Goal: Entertainment & Leisure: Consume media (video, audio)

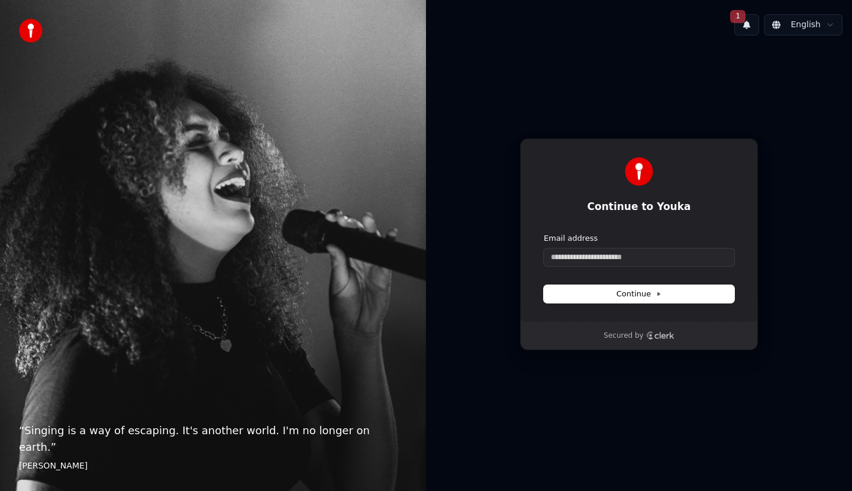
click at [619, 266] on form "Email address Continue" at bounding box center [639, 268] width 191 height 70
click at [626, 259] on input "Email address" at bounding box center [639, 258] width 191 height 18
type input "**********"
click at [746, 20] on span "1" at bounding box center [737, 16] width 15 height 13
click at [815, 58] on button "Update" at bounding box center [817, 61] width 50 height 21
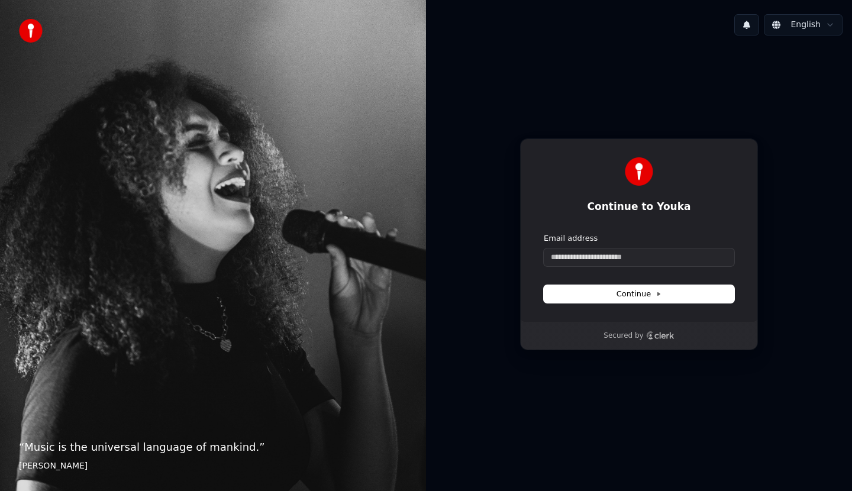
click at [750, 31] on button at bounding box center [746, 24] width 25 height 21
click at [639, 258] on input "Email address" at bounding box center [639, 258] width 191 height 18
click at [544, 233] on button "submit" at bounding box center [544, 233] width 0 height 0
type input "**********"
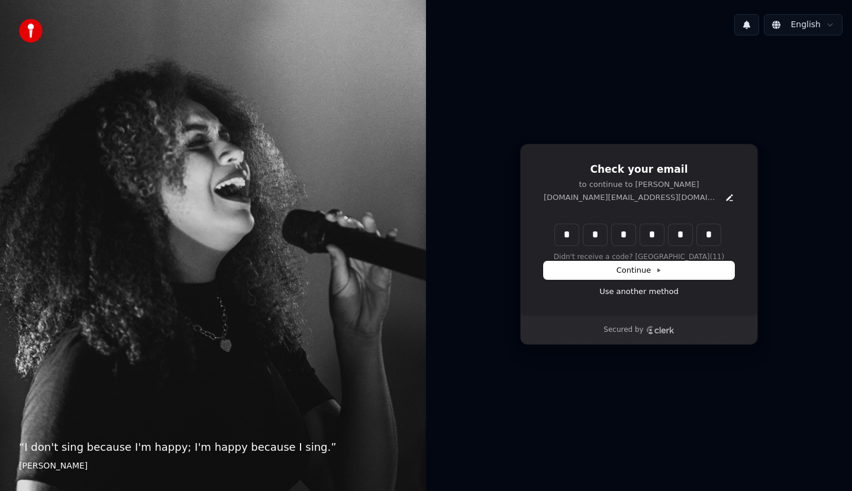
type input "******"
type input "*"
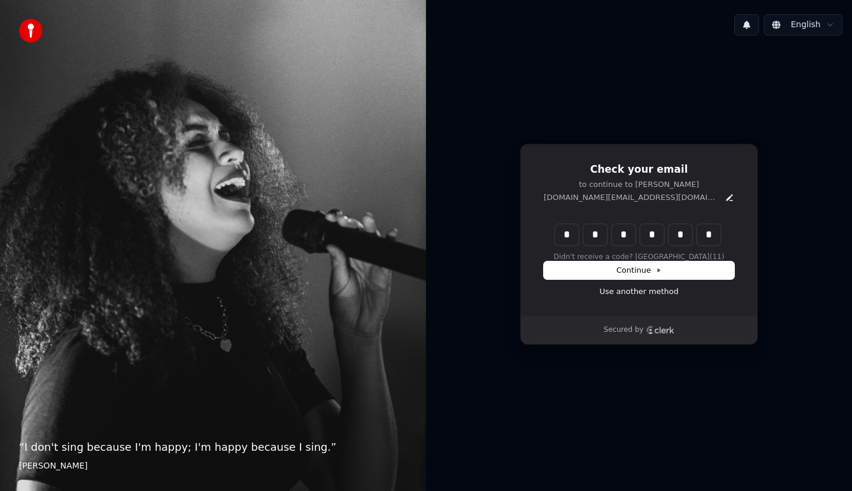
type input "*"
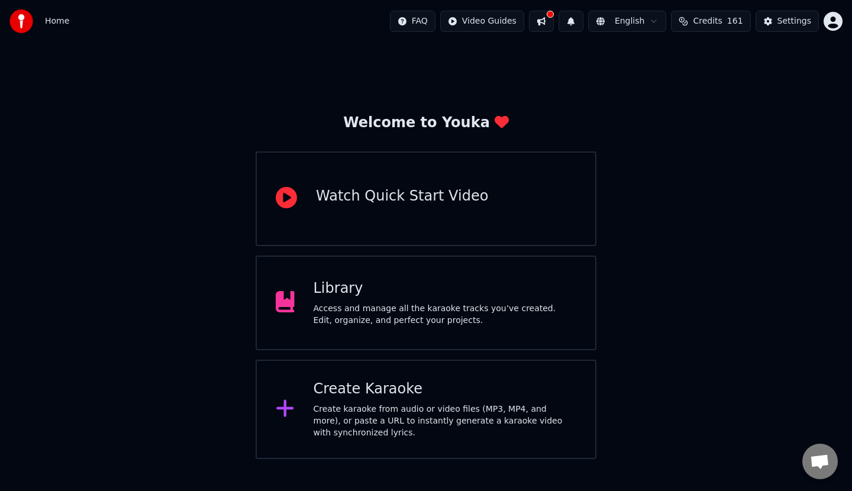
click at [395, 311] on div "Access and manage all the karaoke tracks you’ve created. Edit, organize, and pe…" at bounding box center [445, 315] width 263 height 24
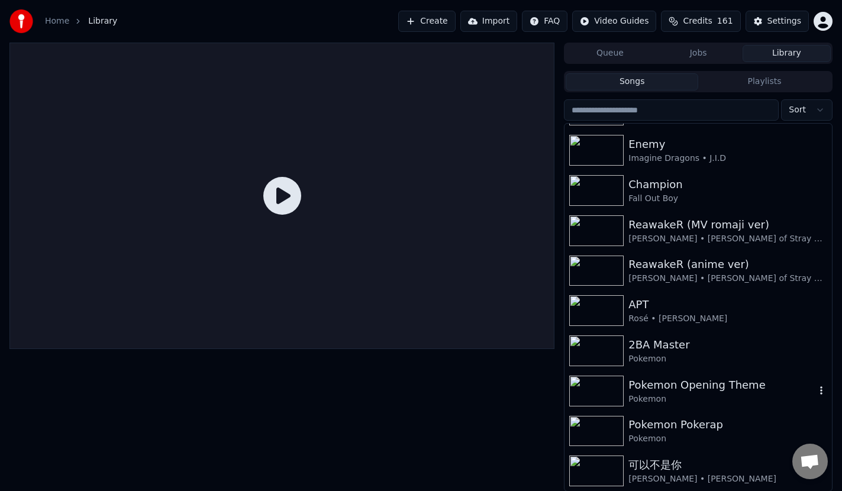
scroll to position [395, 0]
click at [711, 470] on div "可以不是你" at bounding box center [721, 465] width 187 height 17
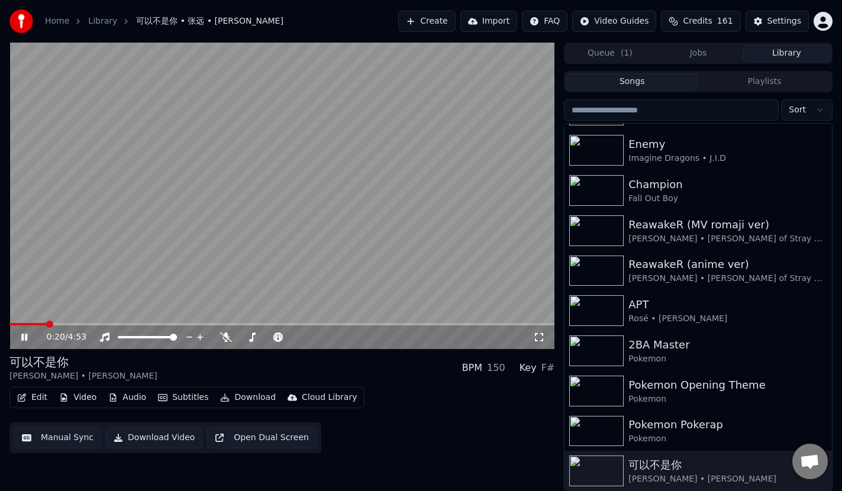
click at [46, 324] on span at bounding box center [281, 324] width 545 height 2
click at [228, 339] on icon at bounding box center [226, 337] width 12 height 9
click at [228, 339] on icon at bounding box center [226, 337] width 7 height 9
click at [228, 339] on icon at bounding box center [226, 337] width 12 height 9
click at [228, 339] on icon at bounding box center [226, 337] width 7 height 9
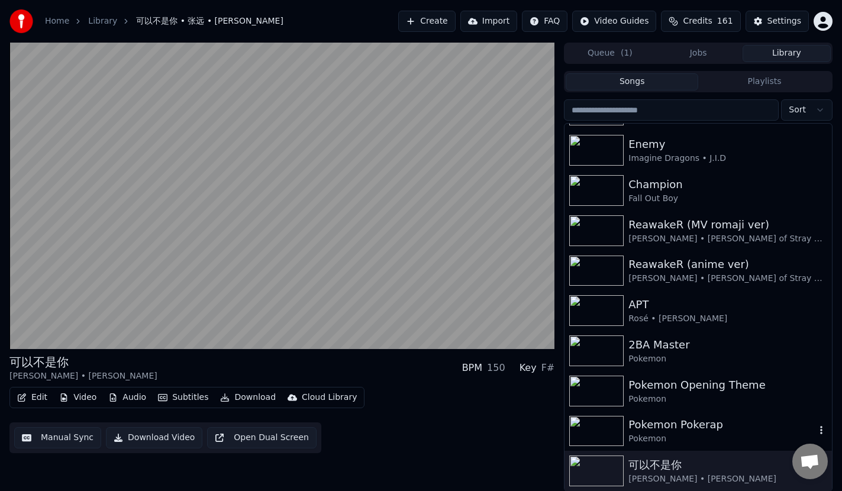
click at [711, 425] on div "Pokemon Pokerap" at bounding box center [721, 425] width 187 height 17
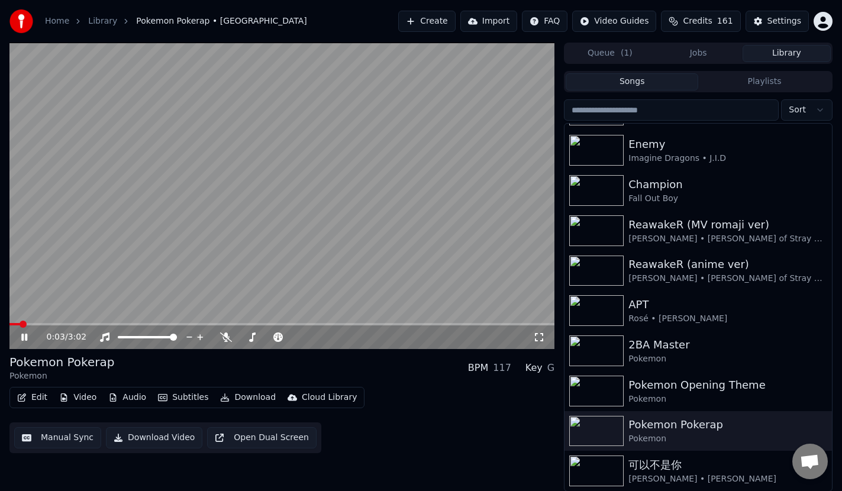
click at [29, 341] on icon at bounding box center [33, 337] width 28 height 9
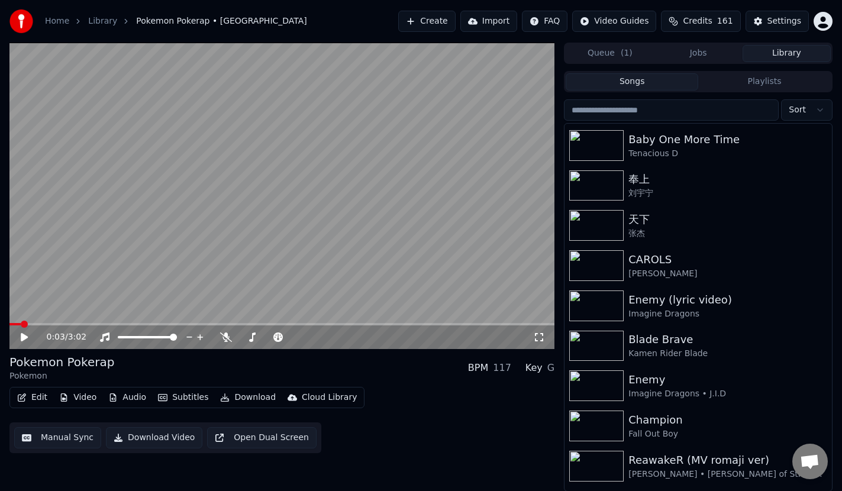
scroll to position [154, 0]
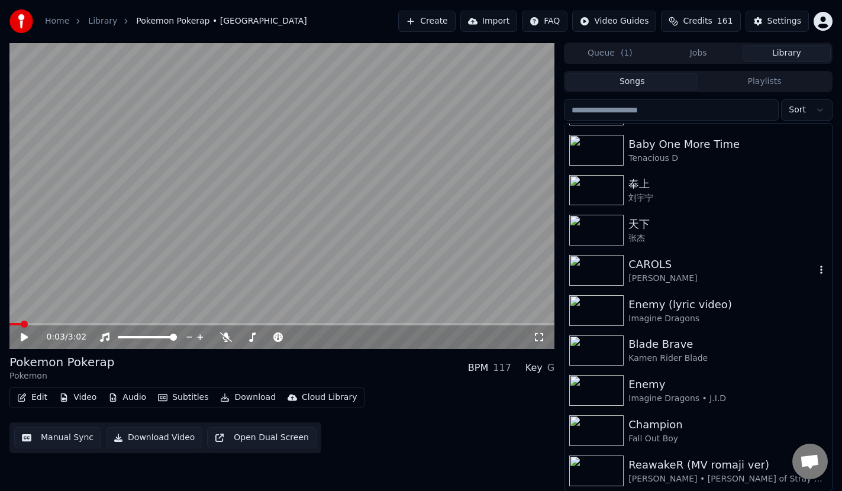
click at [670, 273] on div "[PERSON_NAME]" at bounding box center [721, 279] width 187 height 12
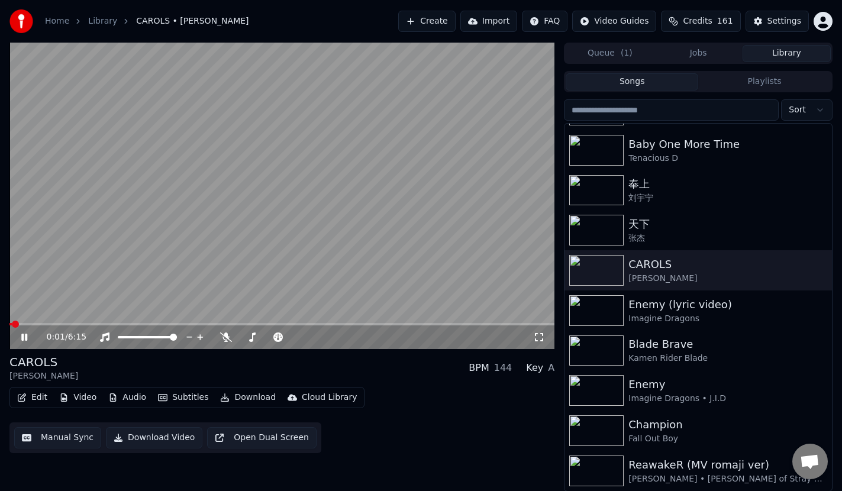
click at [57, 322] on video at bounding box center [281, 196] width 545 height 307
click at [51, 324] on span at bounding box center [281, 324] width 545 height 2
click at [109, 323] on span at bounding box center [281, 324] width 545 height 2
click at [228, 337] on icon at bounding box center [226, 337] width 12 height 9
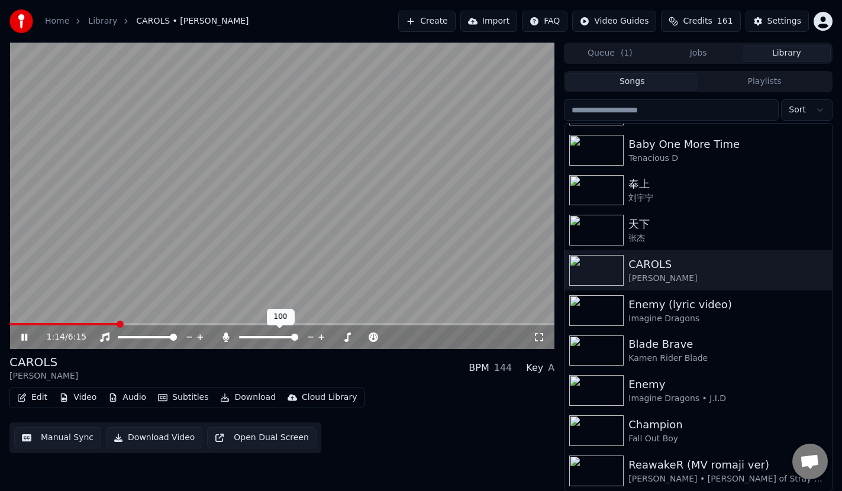
click at [228, 338] on icon at bounding box center [226, 337] width 7 height 9
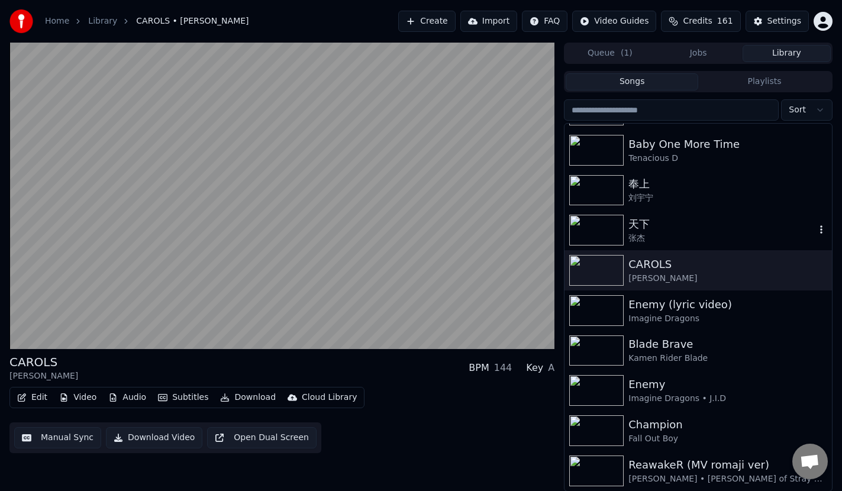
click at [672, 233] on div "张杰" at bounding box center [721, 239] width 187 height 12
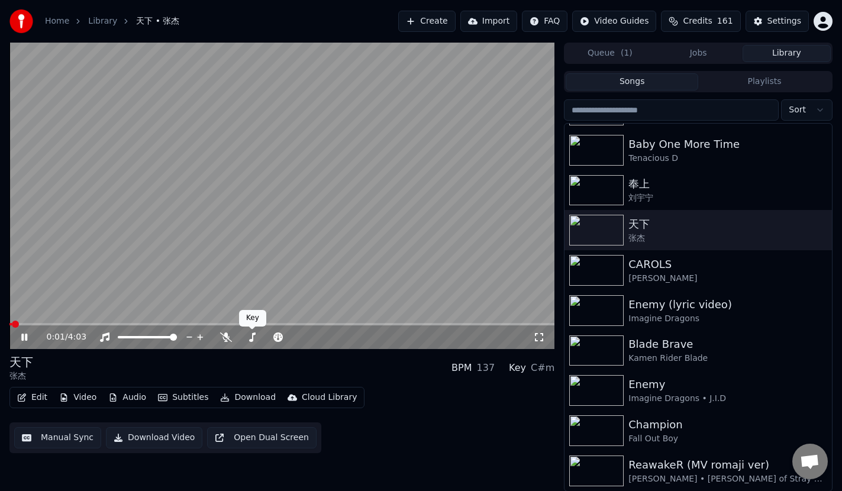
click at [227, 340] on icon at bounding box center [226, 337] width 12 height 9
click at [95, 327] on div "0:01 / 4:03" at bounding box center [281, 337] width 545 height 24
click at [93, 323] on span at bounding box center [281, 324] width 545 height 2
click at [446, 328] on div "0:41 / 4:03" at bounding box center [281, 337] width 545 height 24
click at [455, 320] on video at bounding box center [281, 196] width 545 height 307
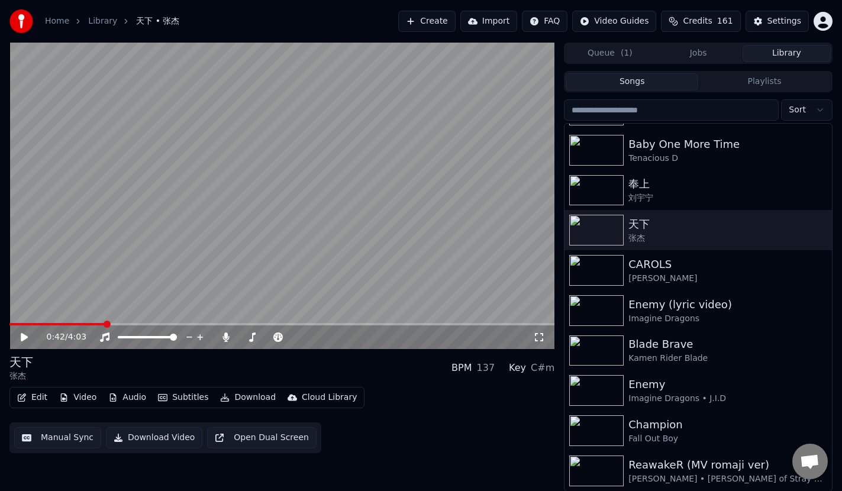
click at [455, 320] on video at bounding box center [281, 196] width 545 height 307
click at [457, 323] on span at bounding box center [281, 324] width 545 height 2
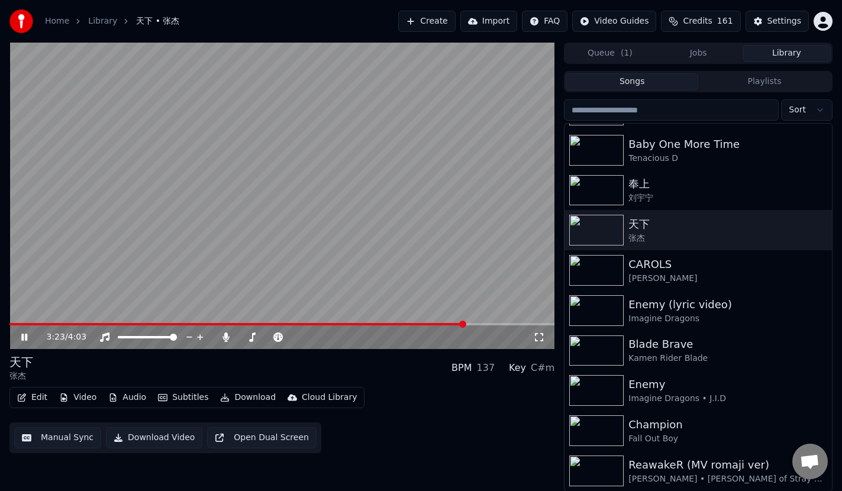
click at [485, 323] on span at bounding box center [281, 324] width 545 height 2
click at [507, 325] on span at bounding box center [281, 324] width 545 height 2
click at [512, 324] on span at bounding box center [281, 324] width 545 height 2
click at [286, 323] on span at bounding box center [267, 324] width 517 height 2
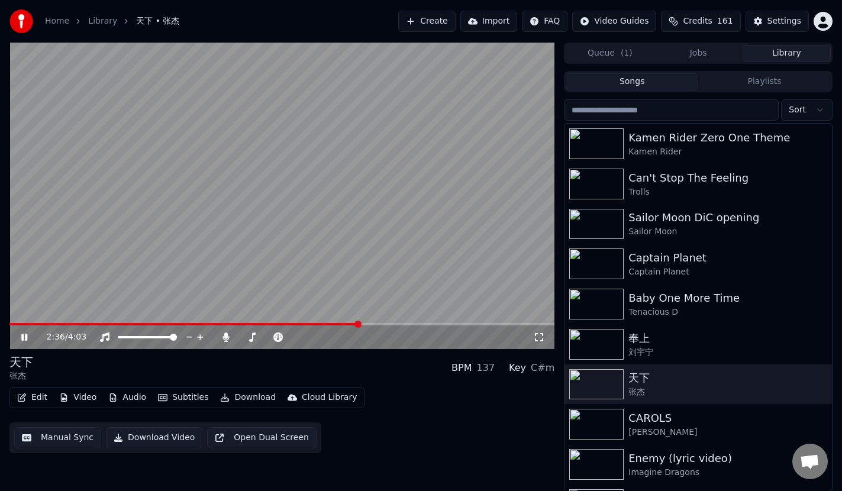
click at [370, 325] on div "2:36 / 4:03" at bounding box center [281, 337] width 545 height 24
click at [377, 324] on span at bounding box center [281, 324] width 545 height 2
click at [401, 327] on div "2:45 / 4:03" at bounding box center [281, 337] width 545 height 24
click at [401, 324] on span at bounding box center [281, 324] width 545 height 2
click at [425, 323] on span at bounding box center [281, 324] width 545 height 2
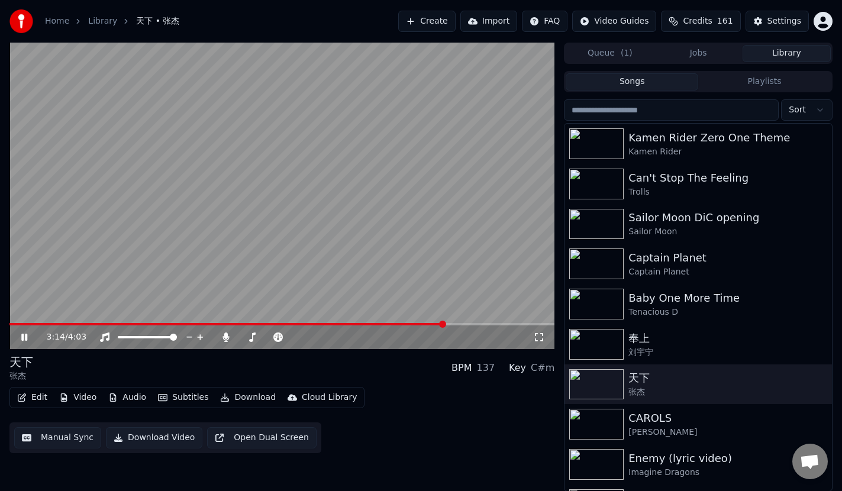
click at [467, 277] on video at bounding box center [281, 196] width 545 height 307
click at [183, 393] on button "Subtitles" at bounding box center [183, 397] width 60 height 17
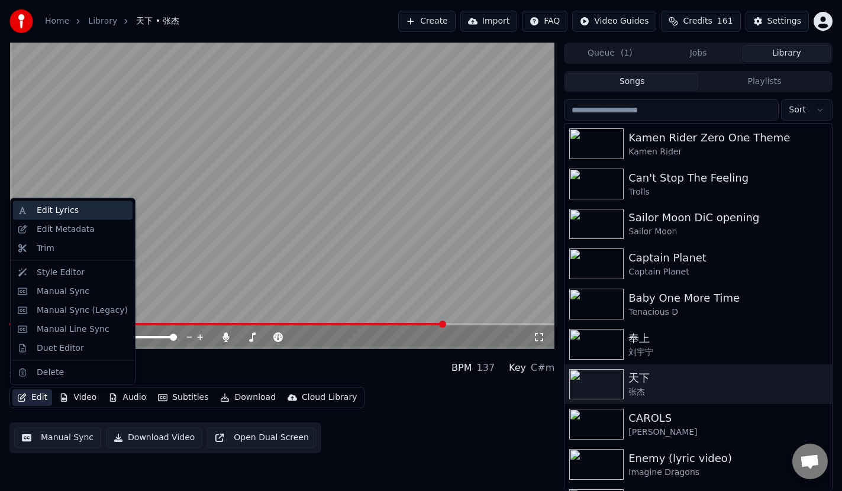
click at [66, 211] on div "Edit Lyrics" at bounding box center [58, 211] width 42 height 12
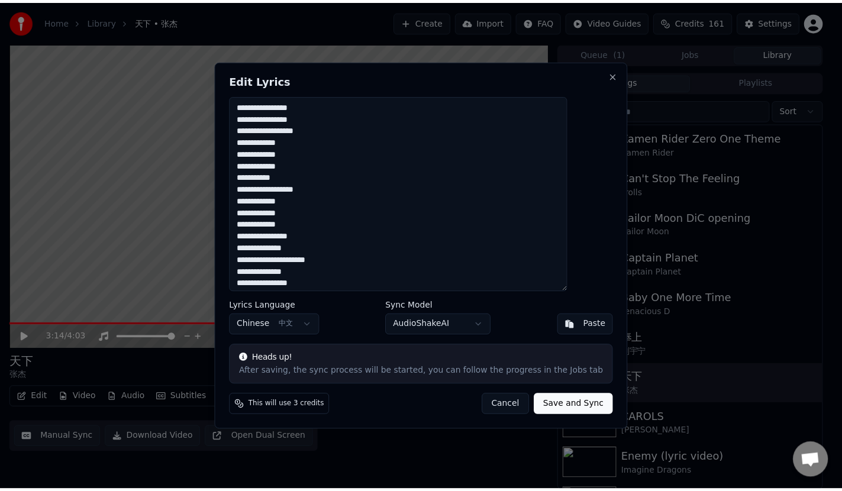
scroll to position [323, 0]
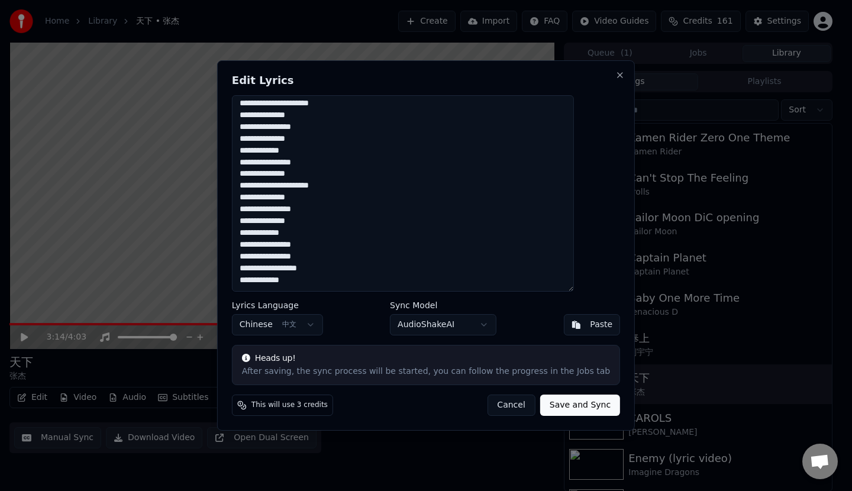
click at [404, 204] on textarea "**********" at bounding box center [403, 193] width 342 height 196
click at [402, 215] on textarea "**********" at bounding box center [403, 193] width 342 height 196
click at [592, 75] on h2 "Edit Lyrics" at bounding box center [426, 80] width 388 height 11
click at [615, 73] on button "Close" at bounding box center [619, 74] width 9 height 9
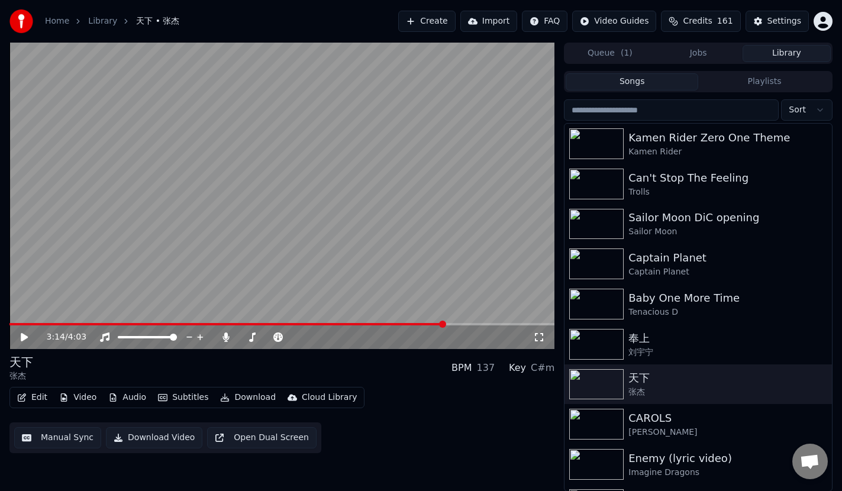
click at [423, 214] on video at bounding box center [281, 196] width 545 height 307
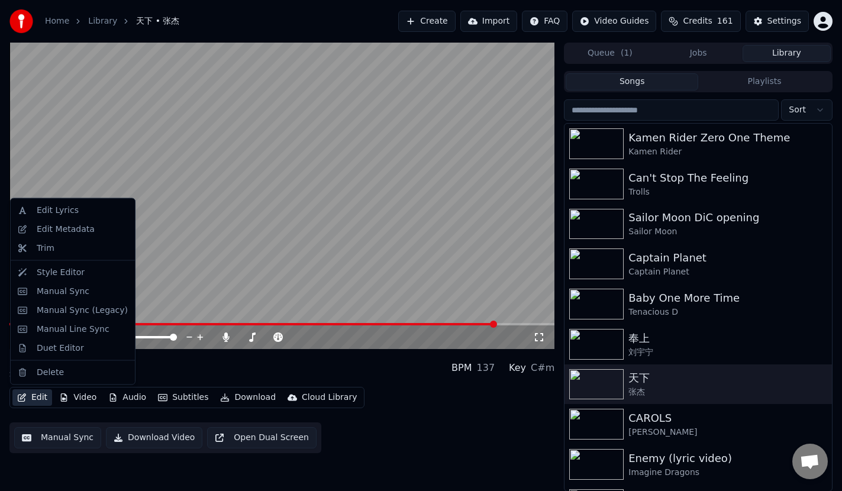
click at [36, 397] on button "Edit" at bounding box center [32, 397] width 40 height 17
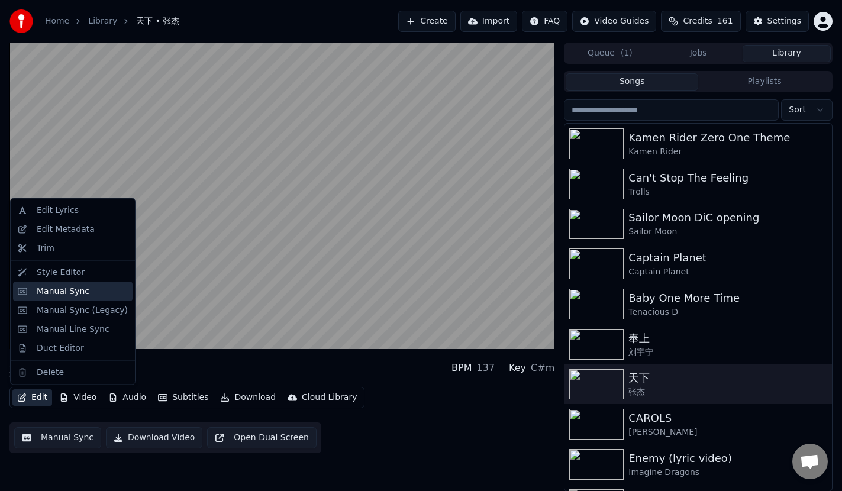
click at [103, 291] on div "Manual Sync" at bounding box center [82, 291] width 91 height 12
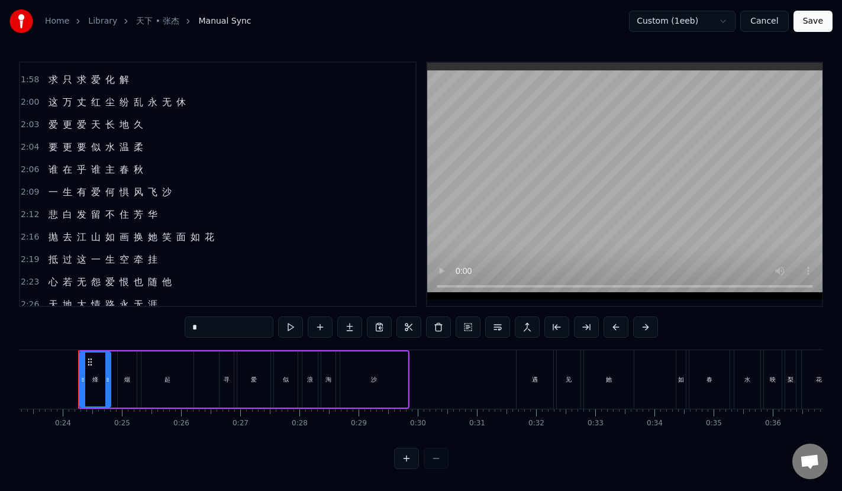
scroll to position [724, 0]
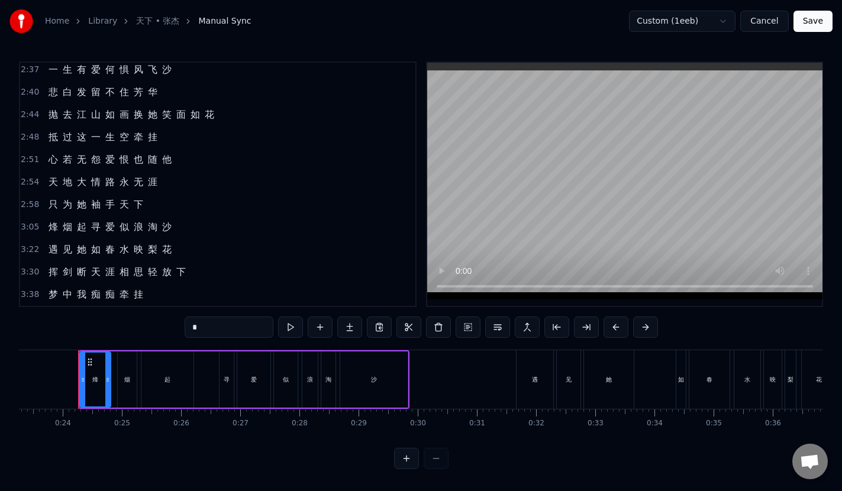
click at [157, 136] on div "抵 过 这 一 生 空 牵 挂" at bounding box center [103, 137] width 118 height 21
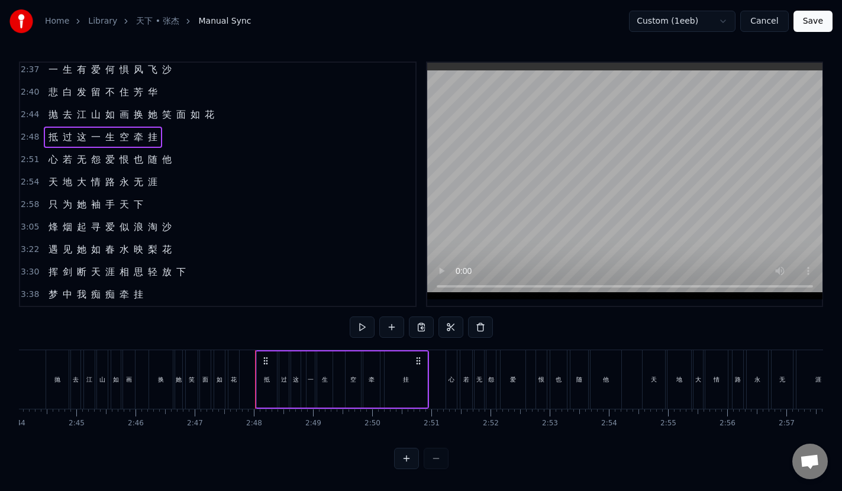
scroll to position [0, 9883]
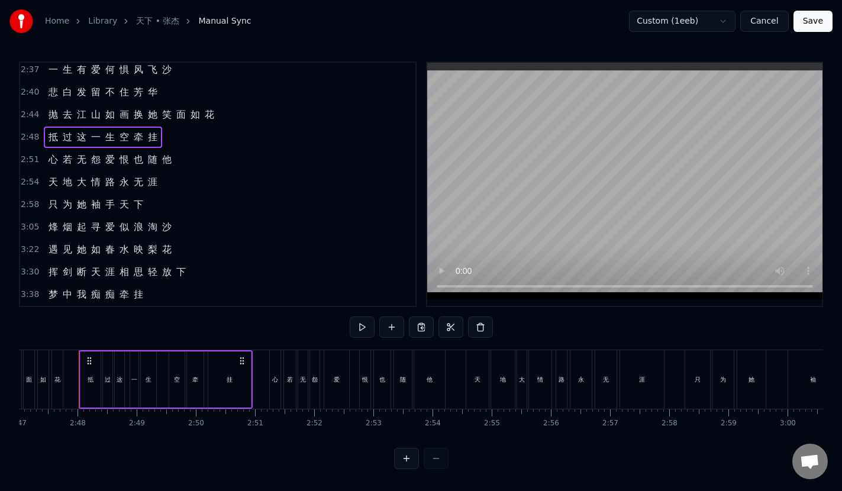
click at [140, 205] on span "下" at bounding box center [139, 205] width 12 height 14
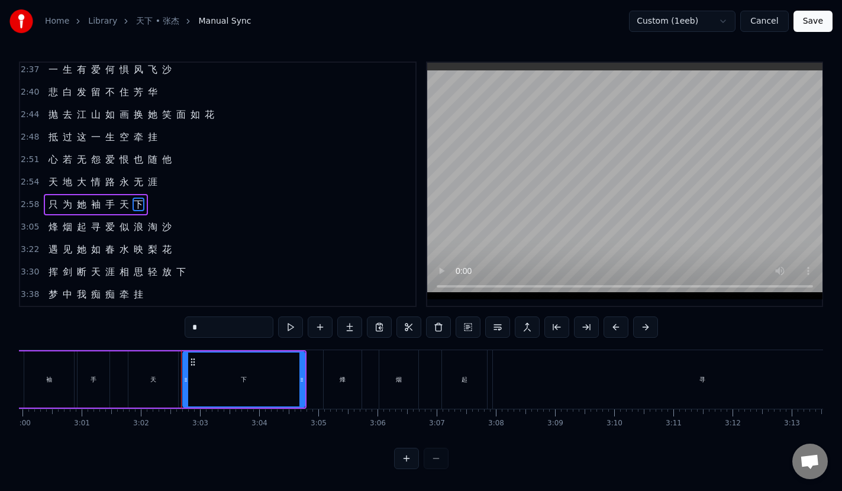
scroll to position [0, 10751]
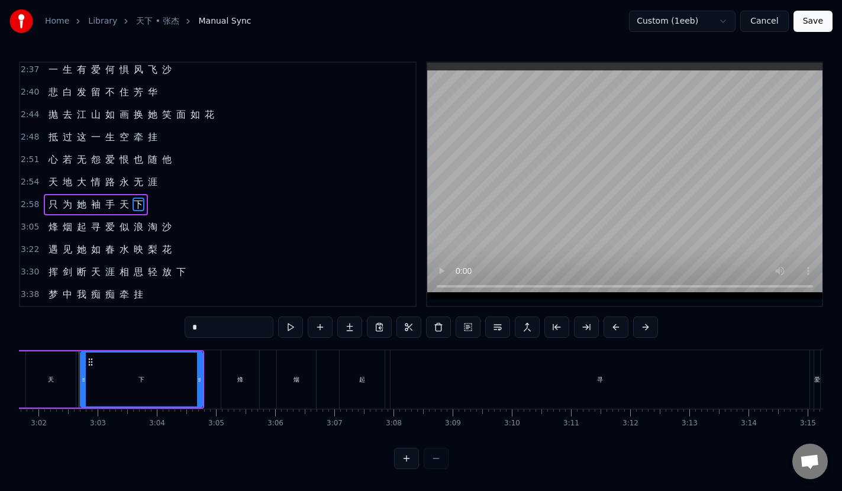
click at [146, 207] on div "2:58 只 为 她 袖 手 天 下" at bounding box center [217, 205] width 395 height 22
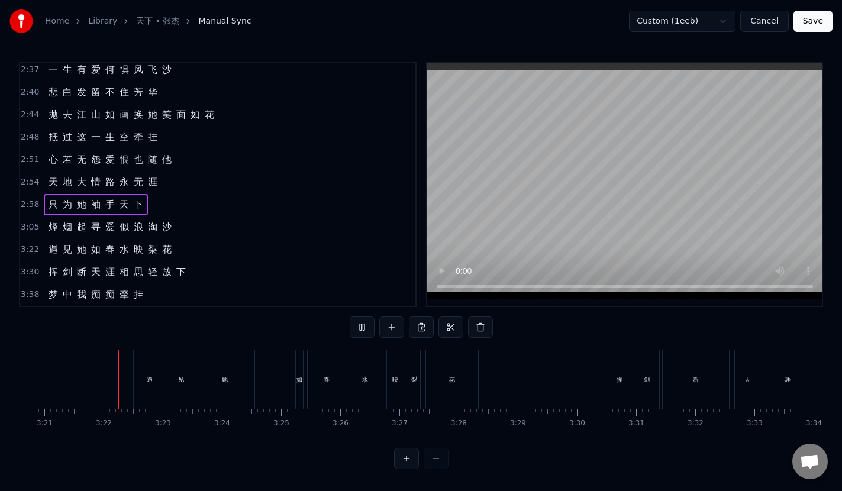
scroll to position [0, 11871]
click at [159, 182] on div "天 地 大 情 路 永 无 涯" at bounding box center [103, 182] width 118 height 21
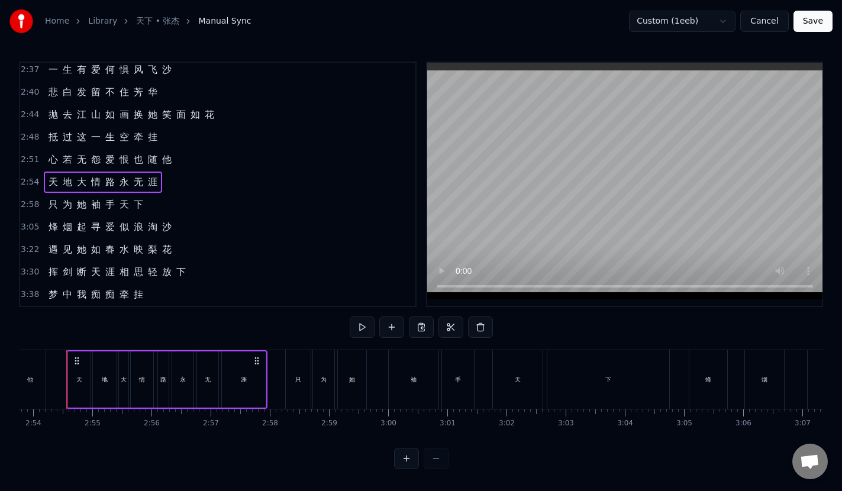
scroll to position [0, 10270]
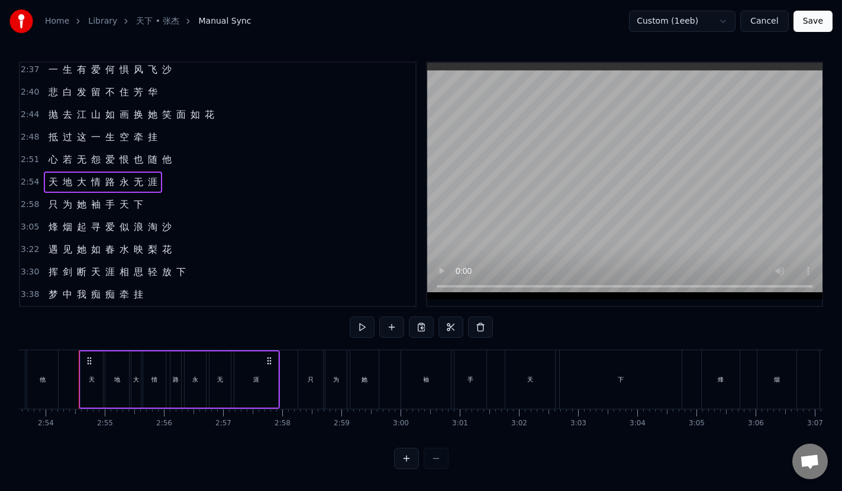
click at [153, 209] on div "2:58 只 为 她 袖 手 天 下" at bounding box center [217, 205] width 395 height 22
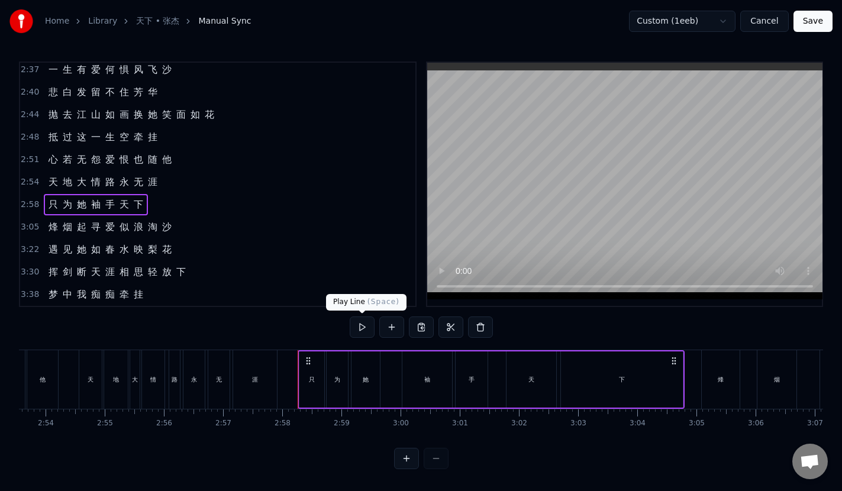
click at [357, 327] on button at bounding box center [362, 327] width 25 height 21
click at [30, 227] on span "3:05" at bounding box center [30, 227] width 18 height 12
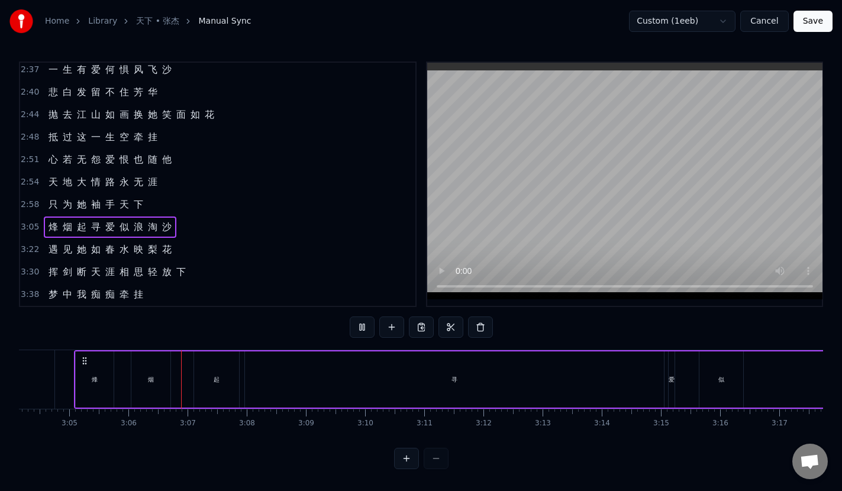
scroll to position [0, 10968]
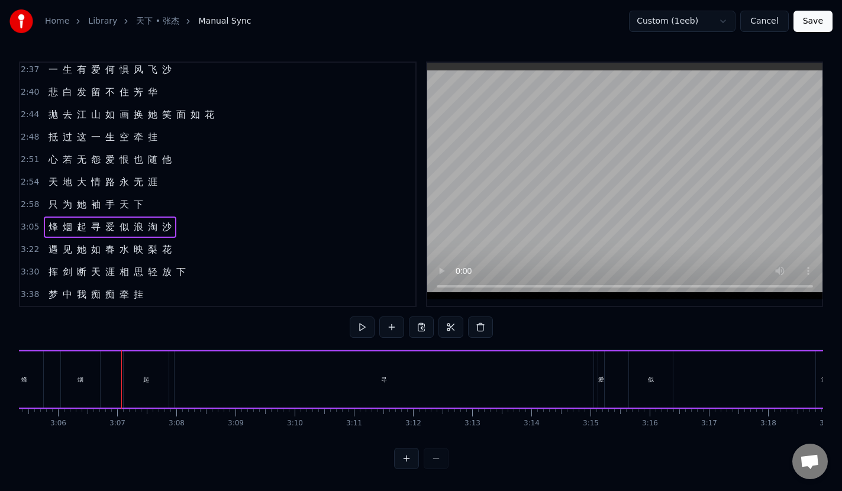
click at [144, 207] on div "只 为 她 袖 手 天 下" at bounding box center [96, 204] width 104 height 21
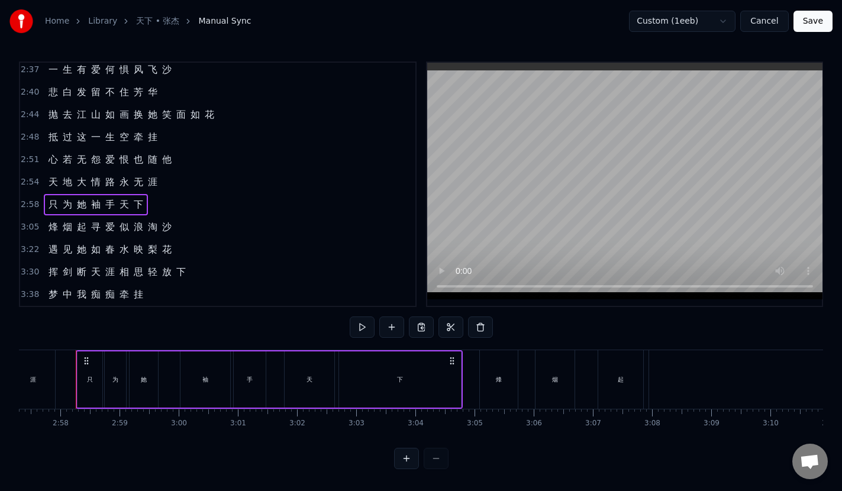
scroll to position [0, 10489]
click at [426, 327] on button at bounding box center [421, 327] width 25 height 21
click at [152, 204] on div "2:58 只 为 她 袖 手 天 下" at bounding box center [217, 205] width 395 height 22
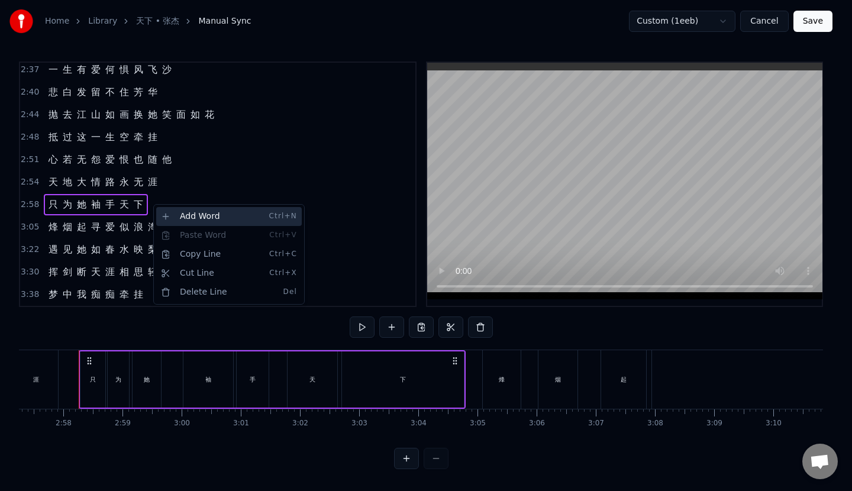
click at [191, 218] on div "Add Word Ctrl+N" at bounding box center [229, 216] width 146 height 19
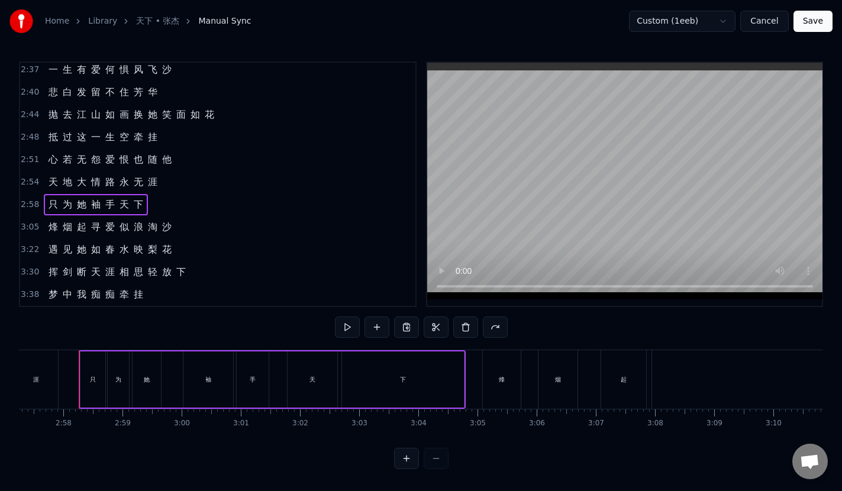
click at [44, 233] on div "烽 烟 起 寻 爱 似 浪 淘 沙" at bounding box center [110, 227] width 133 height 21
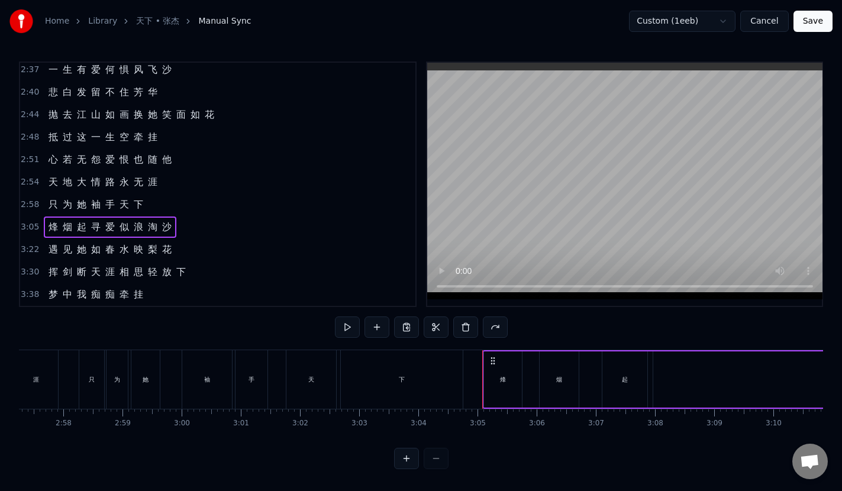
click at [30, 225] on span "3:05" at bounding box center [30, 227] width 18 height 12
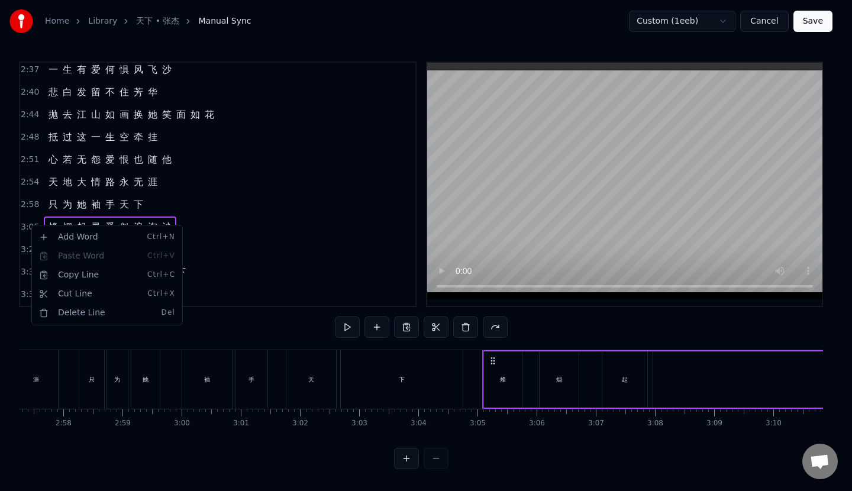
click at [231, 224] on html "Home Library 天下 • 张杰 Manual Sync Custom (1eeb) Cancel Save 0:24 烽 烟 起 寻 爱 似 浪 淘…" at bounding box center [426, 244] width 852 height 488
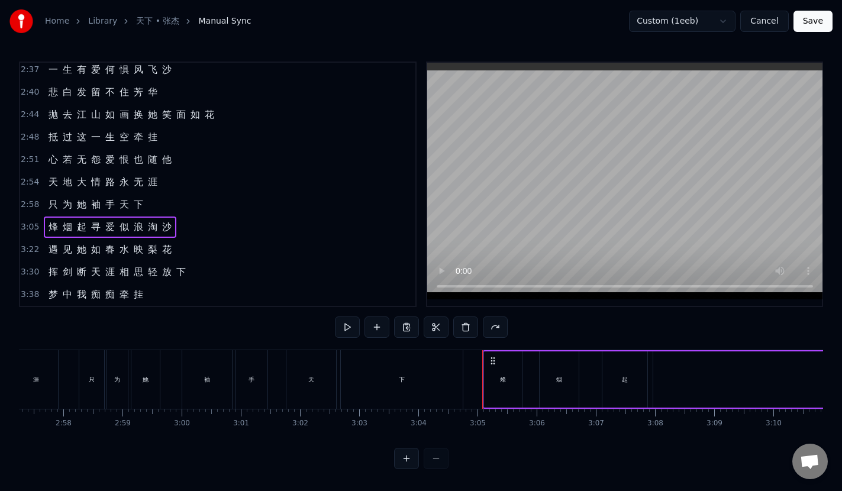
click at [760, 19] on button "Cancel" at bounding box center [764, 21] width 48 height 21
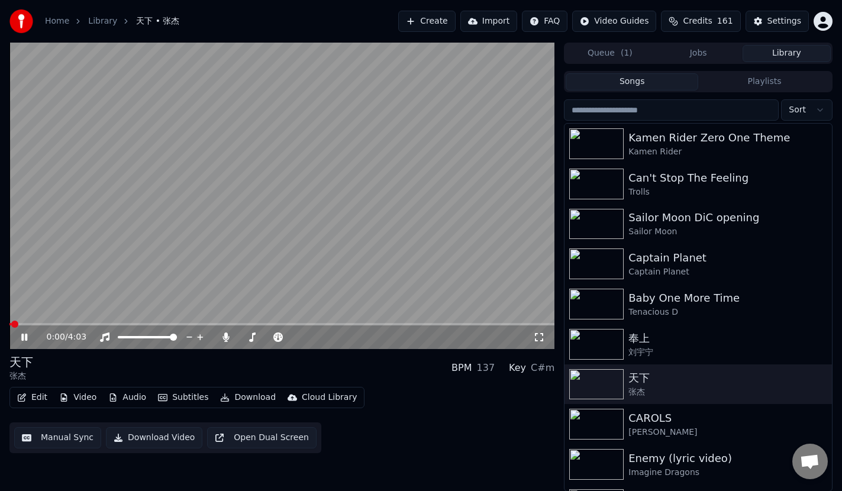
click at [303, 288] on video at bounding box center [281, 196] width 545 height 307
click at [723, 176] on div "Can't Stop The Feeling" at bounding box center [721, 178] width 187 height 17
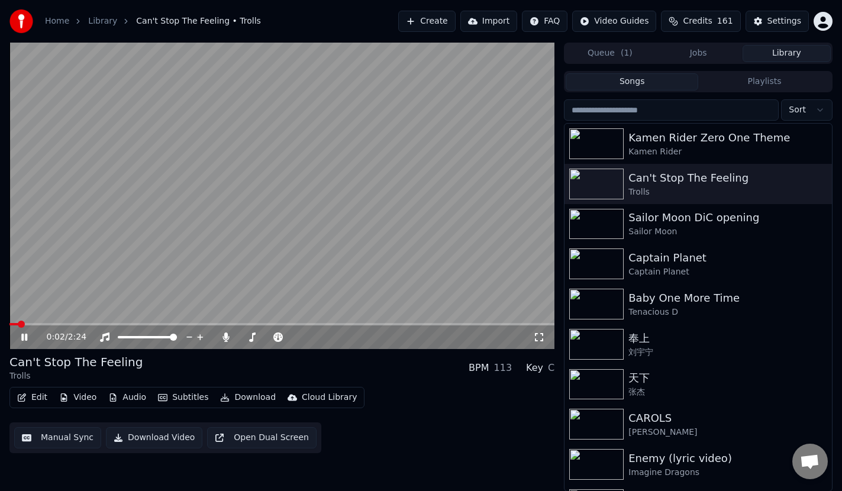
click at [57, 326] on div "0:02 / 2:24" at bounding box center [281, 337] width 545 height 24
click at [64, 323] on span at bounding box center [281, 324] width 545 height 2
click at [31, 323] on video at bounding box center [281, 196] width 545 height 307
click at [25, 323] on span at bounding box center [43, 324] width 69 height 2
click at [28, 337] on icon at bounding box center [33, 337] width 28 height 9
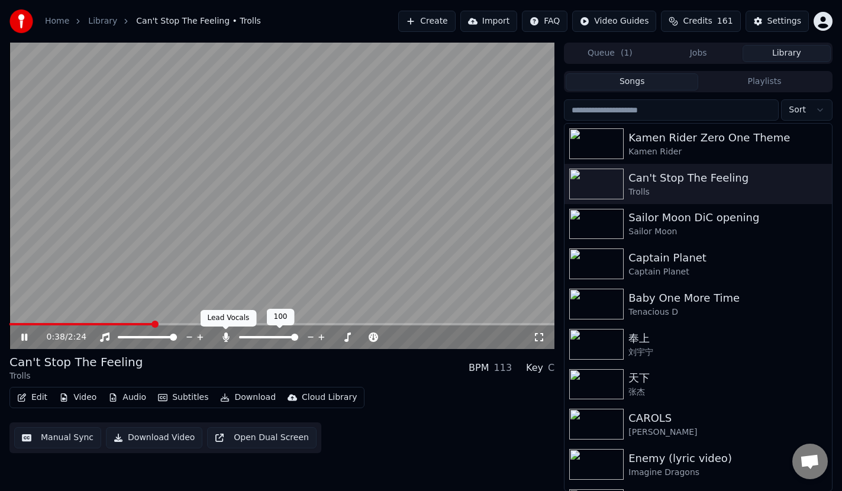
click at [225, 339] on icon at bounding box center [226, 337] width 12 height 9
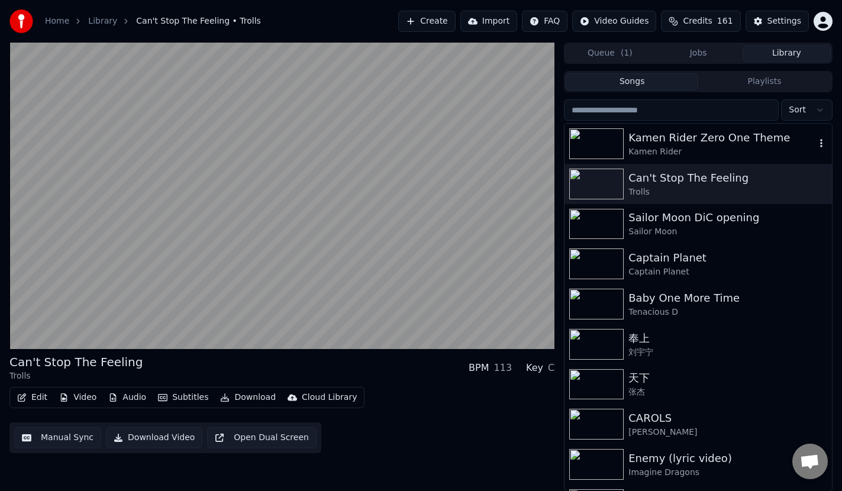
click at [679, 137] on div "Kamen Rider Zero One Theme" at bounding box center [721, 138] width 187 height 17
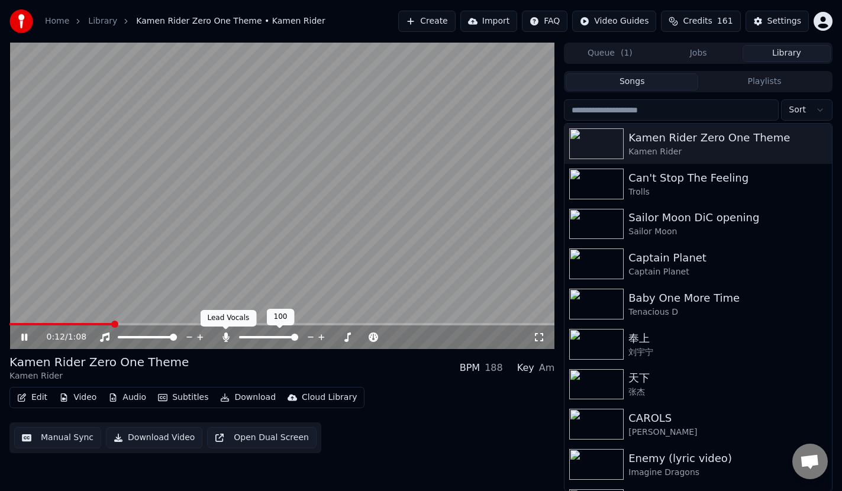
click at [225, 340] on icon at bounding box center [226, 337] width 12 height 9
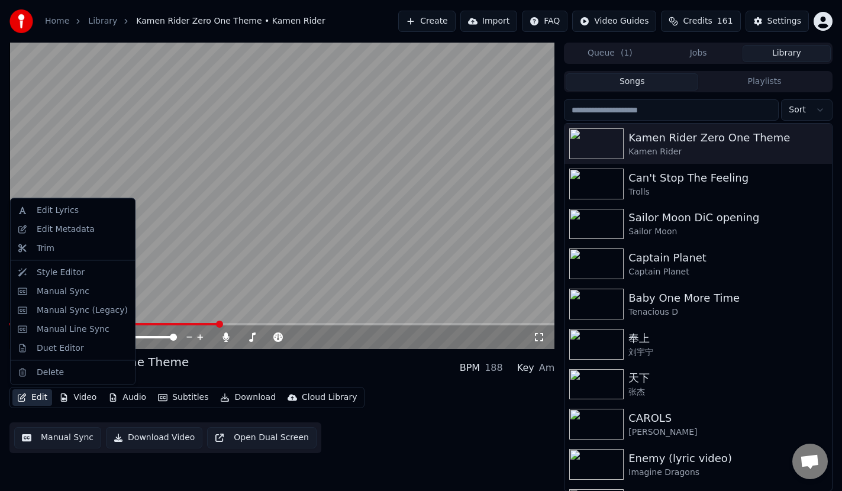
click at [36, 390] on button "Edit" at bounding box center [32, 397] width 40 height 17
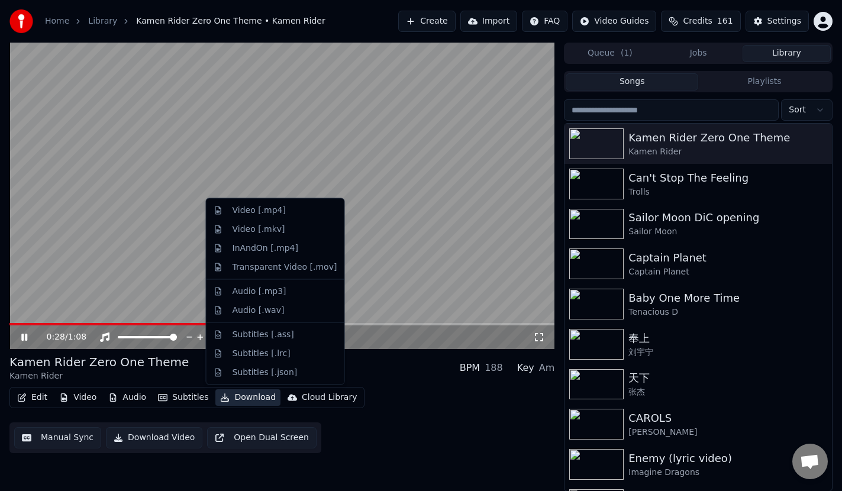
click at [367, 412] on div "Edit Video Audio Subtitles Download Cloud Library Manual Sync Download Video Op…" at bounding box center [281, 420] width 545 height 66
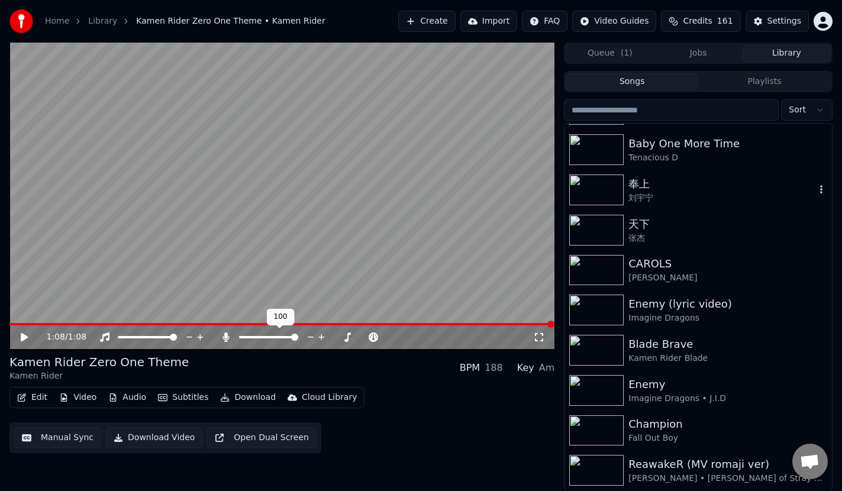
scroll to position [154, 0]
click at [724, 357] on div "Kamen Rider Blade" at bounding box center [721, 359] width 187 height 12
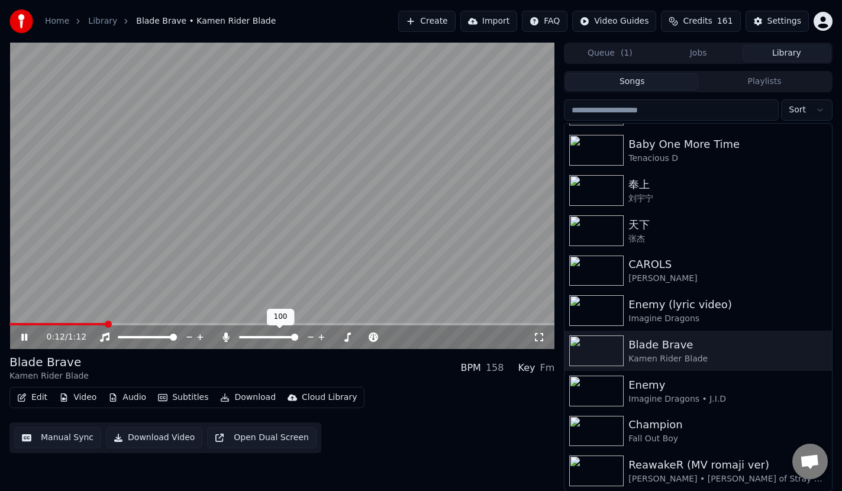
click at [21, 340] on icon at bounding box center [33, 337] width 28 height 9
click at [836, 1] on div "Home Library Blade Brave • Kamen Rider Blade Create Import FAQ Video Guides Cre…" at bounding box center [421, 21] width 842 height 43
